Goal: Navigation & Orientation: Find specific page/section

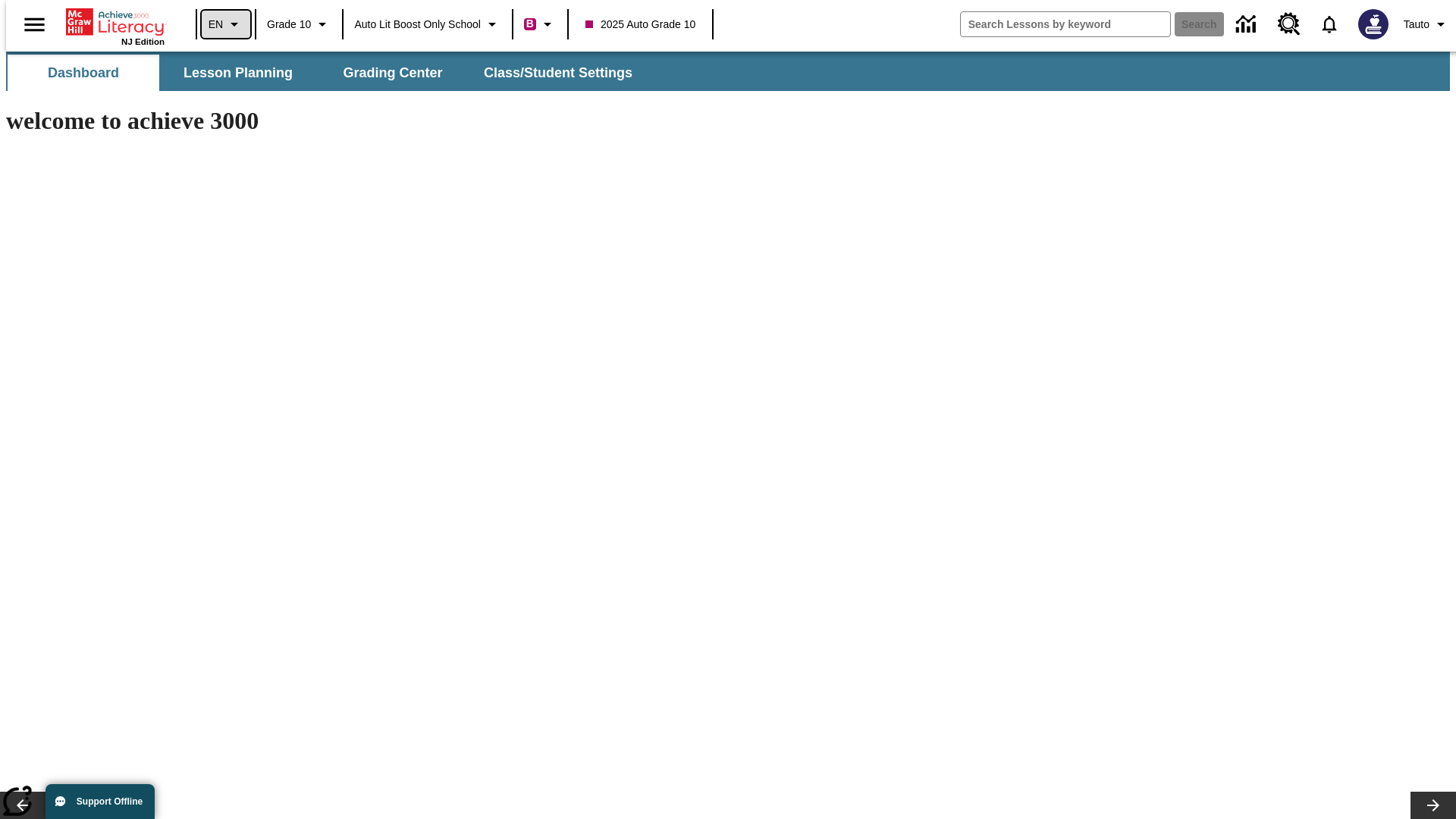
click at [225, 24] on icon "Language: EN, Select a language" at bounding box center [235, 24] width 18 height 18
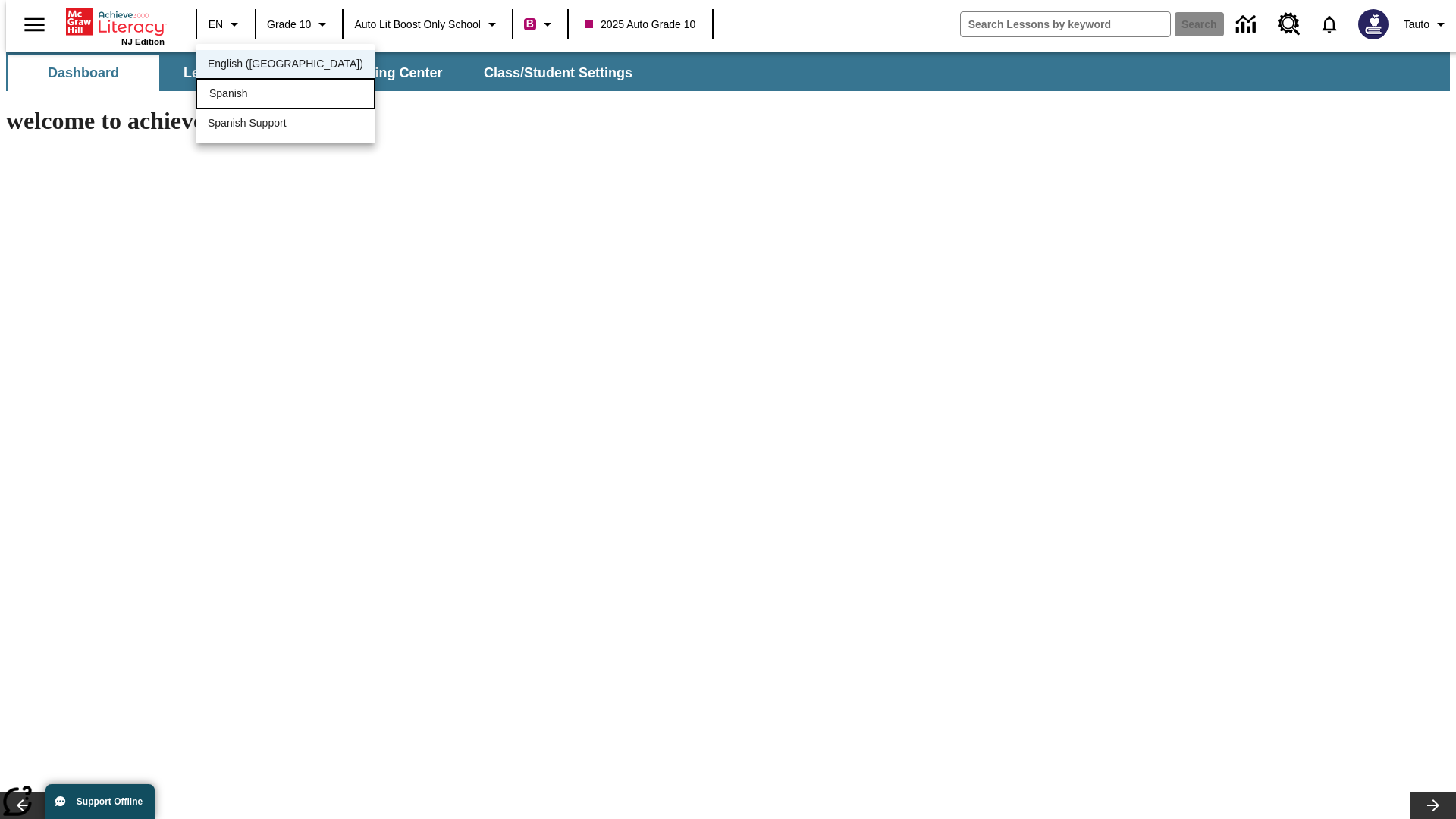
click at [253, 95] on div "Spanish" at bounding box center [285, 94] width 180 height 31
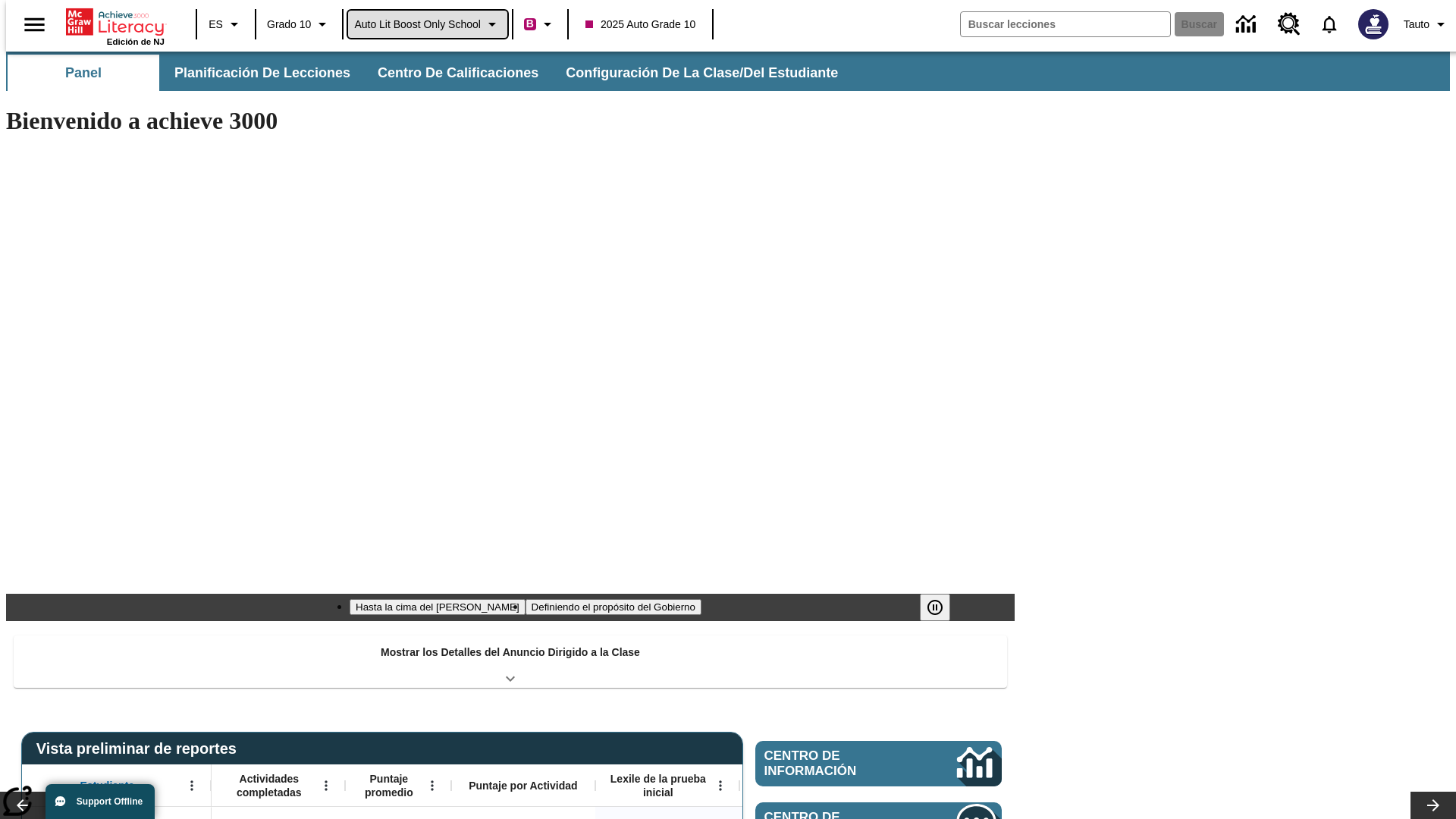
click at [427, 24] on span "Auto Lit Boost only School" at bounding box center [417, 24] width 126 height 16
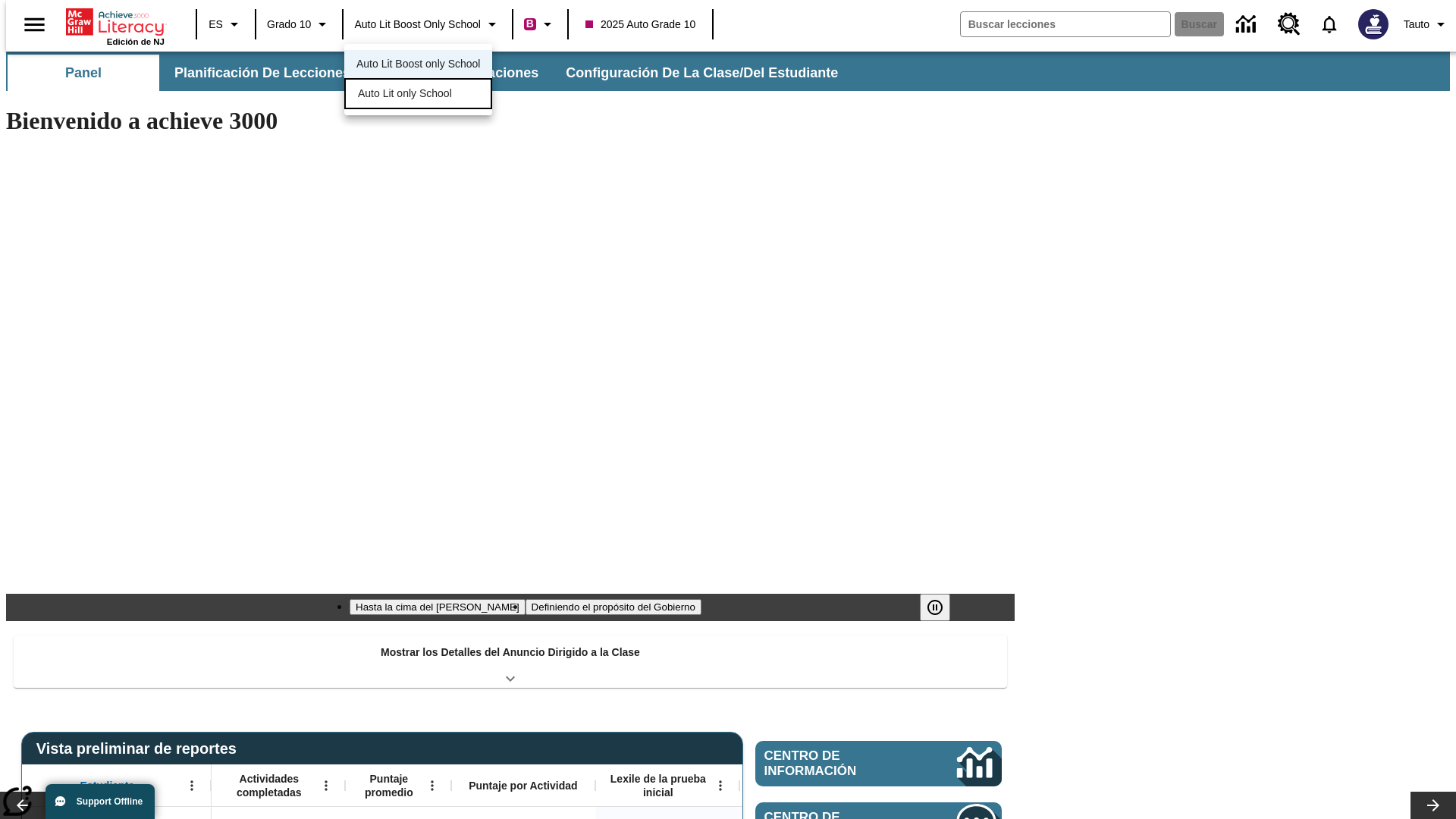
click at [406, 95] on span "Auto Lit only School" at bounding box center [405, 93] width 94 height 16
